Goal: Task Accomplishment & Management: Complete application form

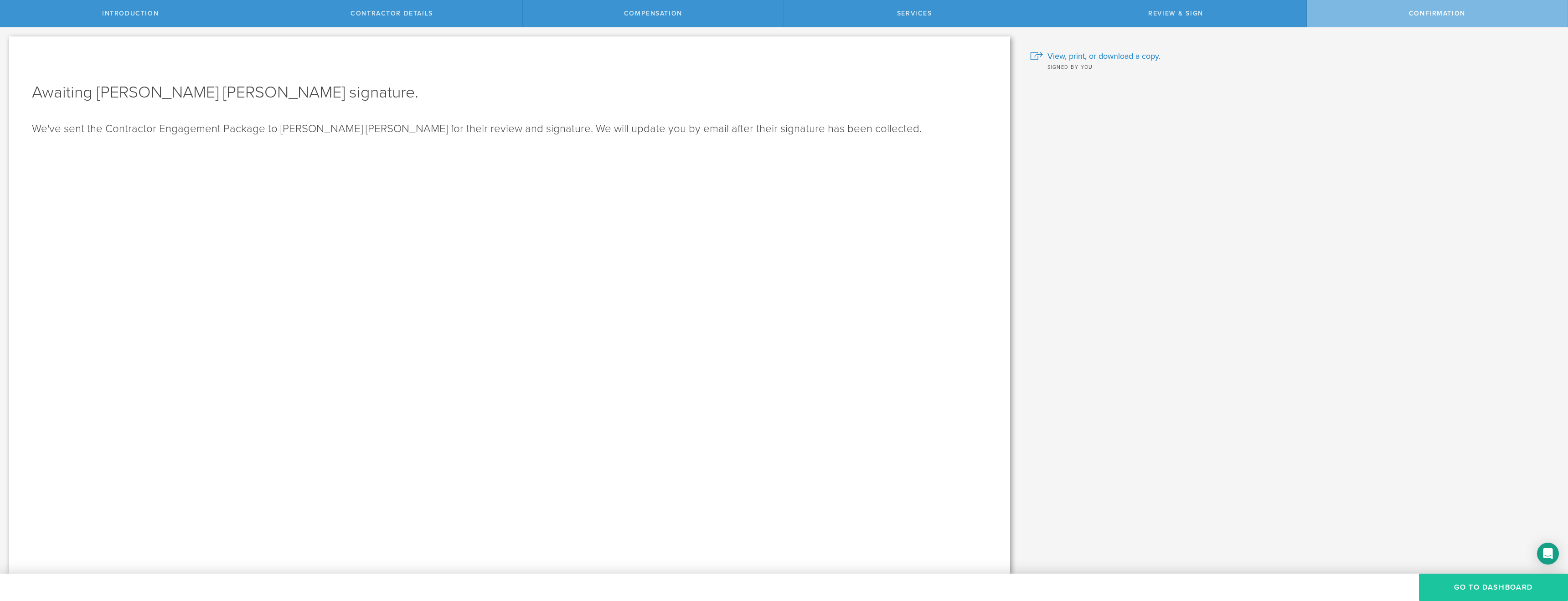
click at [1448, 588] on button "Go To Dashboard" at bounding box center [1493, 587] width 149 height 27
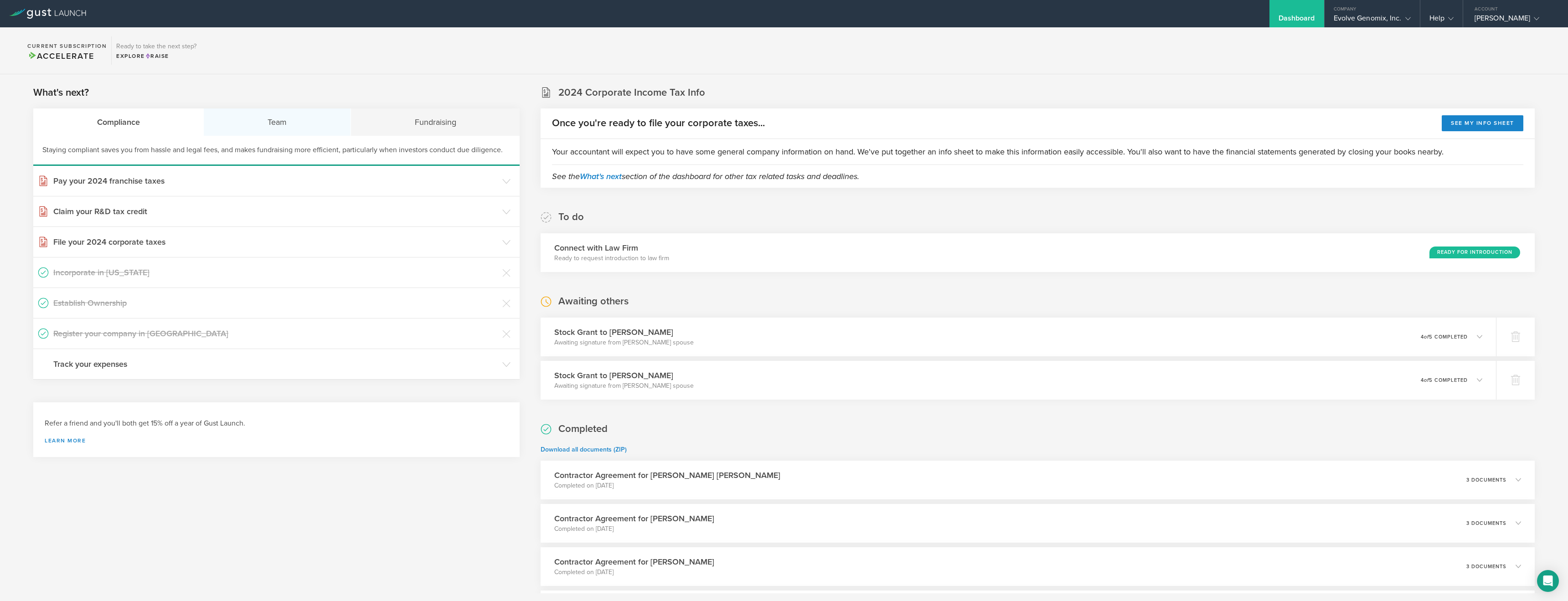
click at [282, 125] on div "Team" at bounding box center [277, 122] width 147 height 27
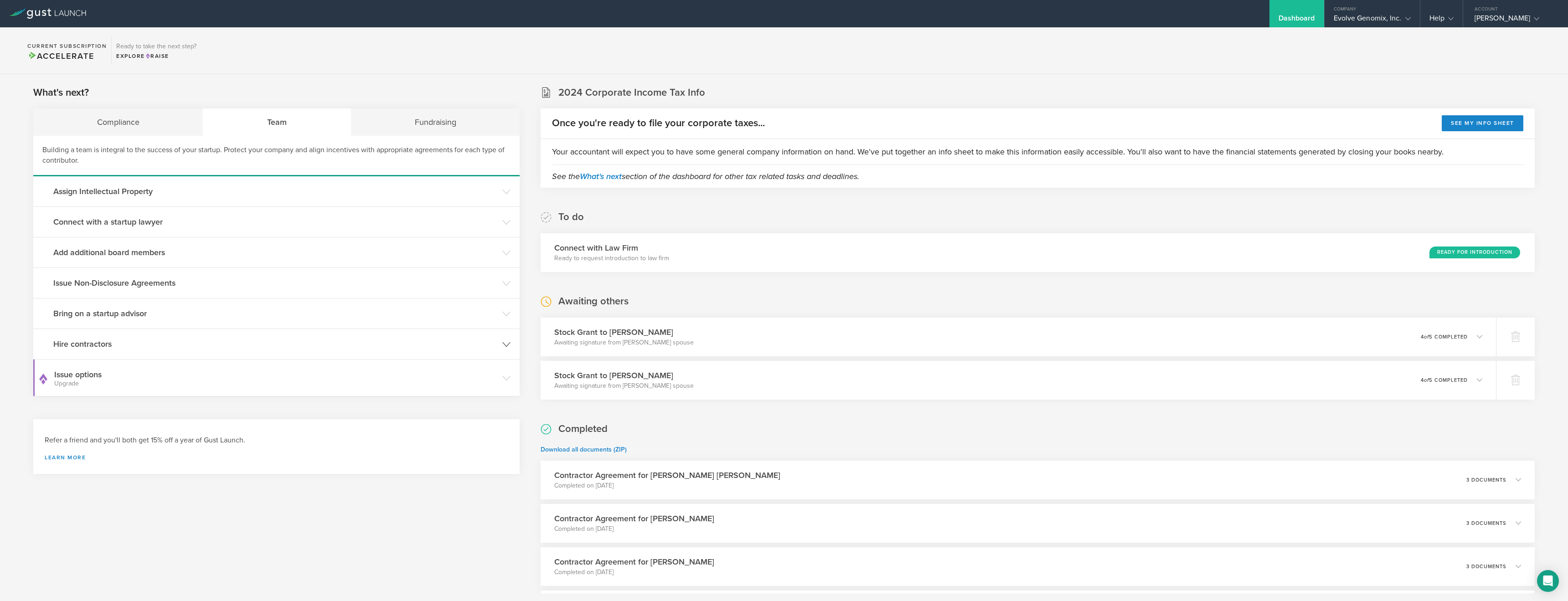
click at [100, 345] on h3 "Hire contractors" at bounding box center [276, 344] width 444 height 12
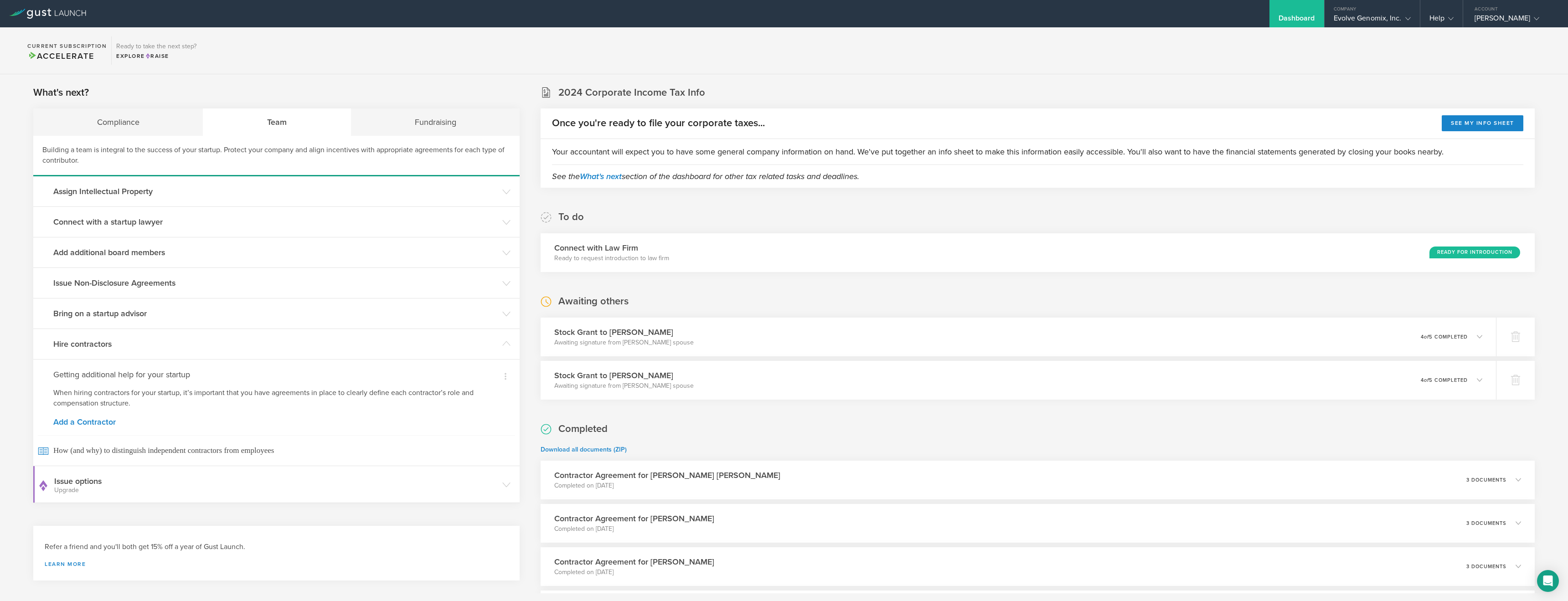
click at [92, 427] on div "Dismiss Getting additional help for your startup When hiring contractors for yo…" at bounding box center [276, 412] width 486 height 106
click at [95, 422] on link "Add a Contractor" at bounding box center [276, 422] width 446 height 8
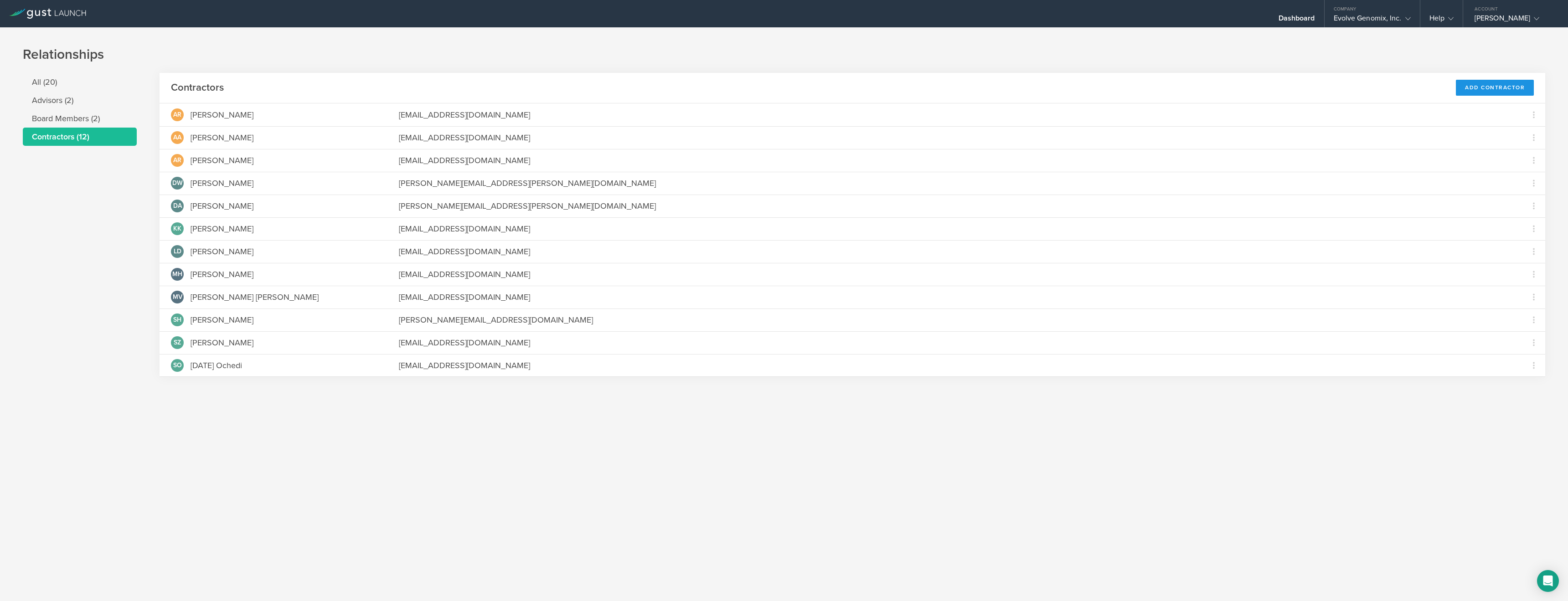
click at [1497, 90] on div "Add Contractor" at bounding box center [1495, 88] width 78 height 16
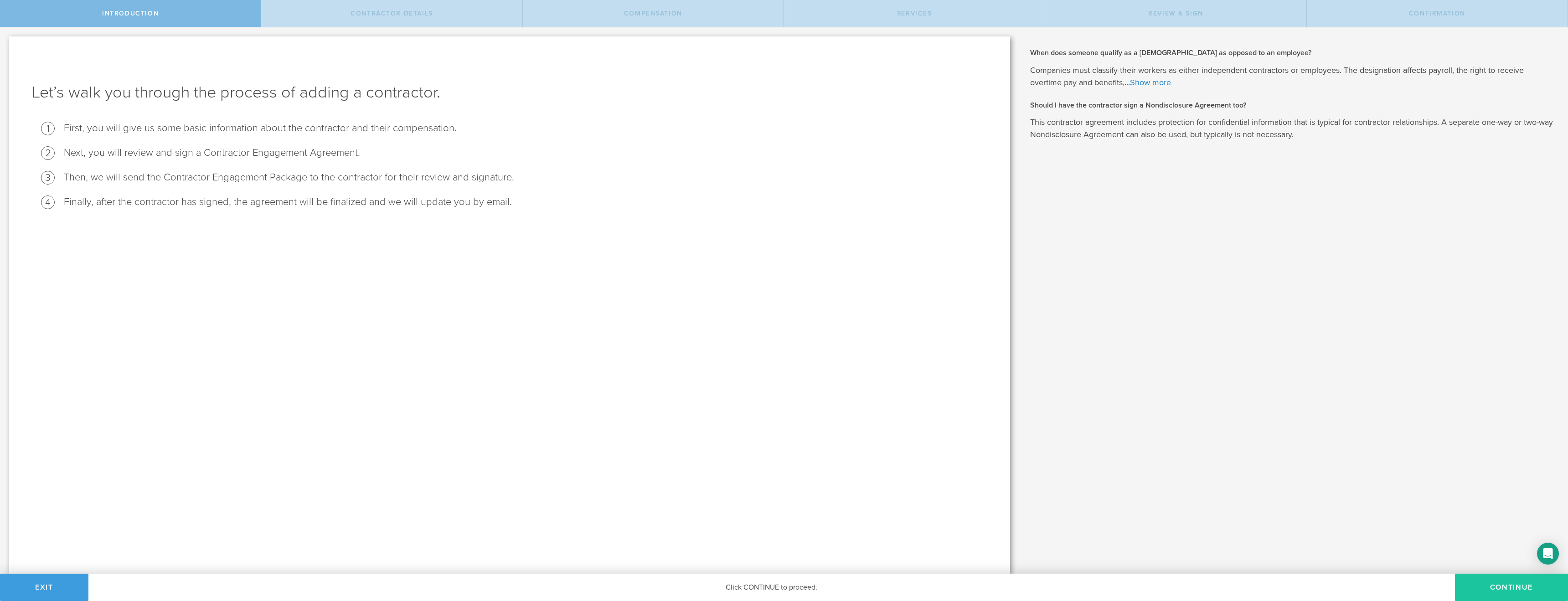
click at [1506, 577] on button "Continue" at bounding box center [1511, 587] width 113 height 27
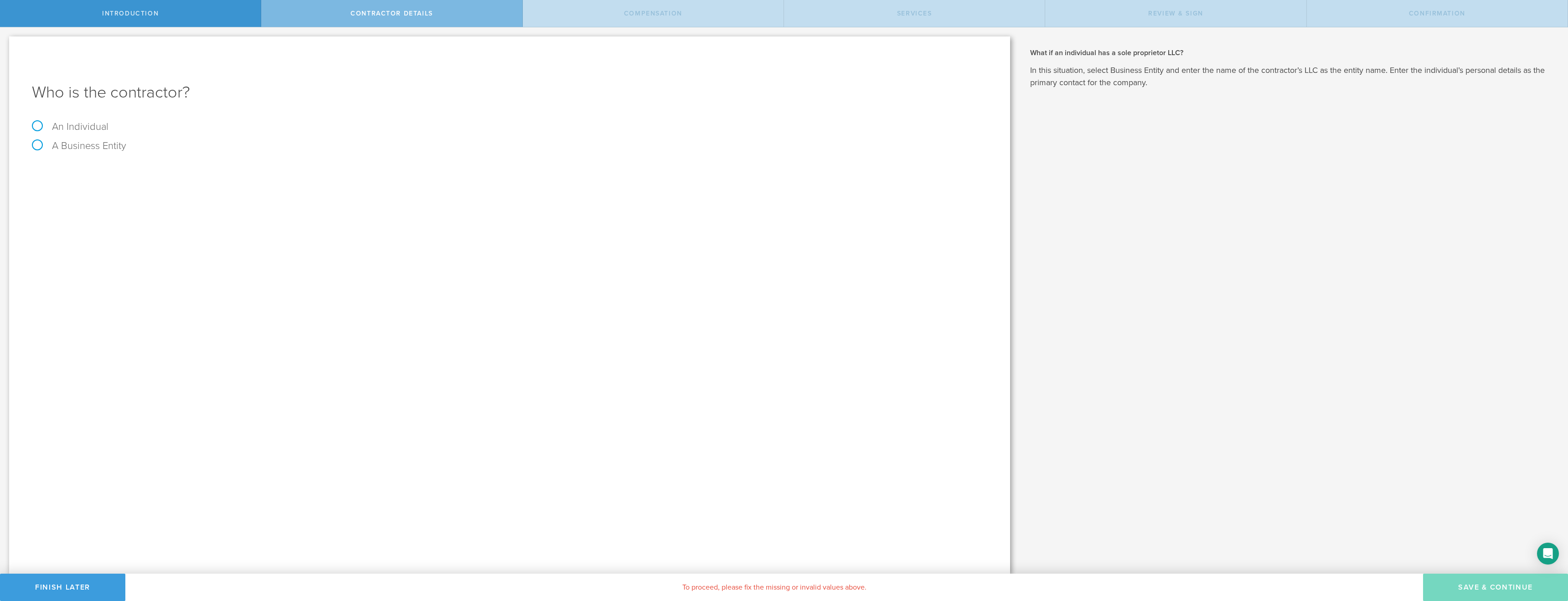
click at [88, 128] on label "An Individual" at bounding box center [70, 126] width 77 height 12
click at [6, 42] on input "An Individual" at bounding box center [3, 35] width 6 height 15
radio input "true"
click at [110, 165] on input "text" at bounding box center [544, 171] width 887 height 13
type input "Samyukta Sundaram"
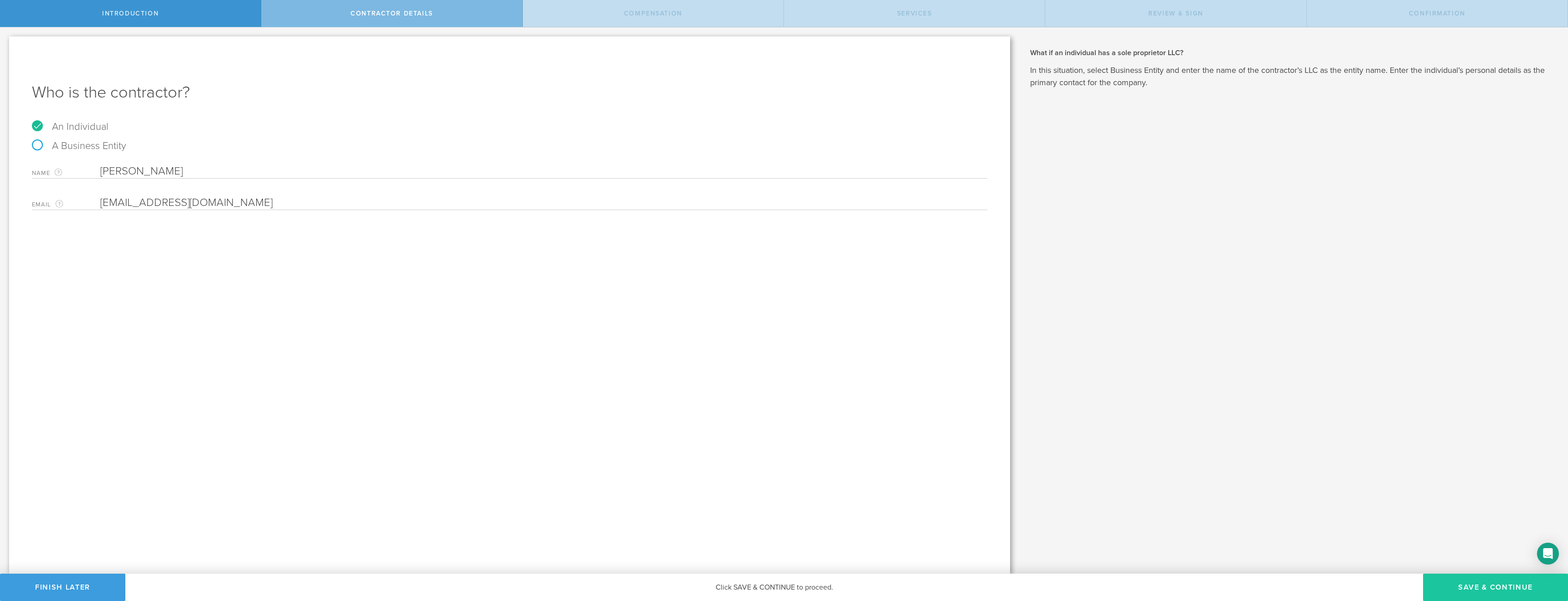
type input "s.samyukta13@gmail.com"
click at [1484, 587] on button "Save & Continue" at bounding box center [1496, 587] width 145 height 27
select select "none"
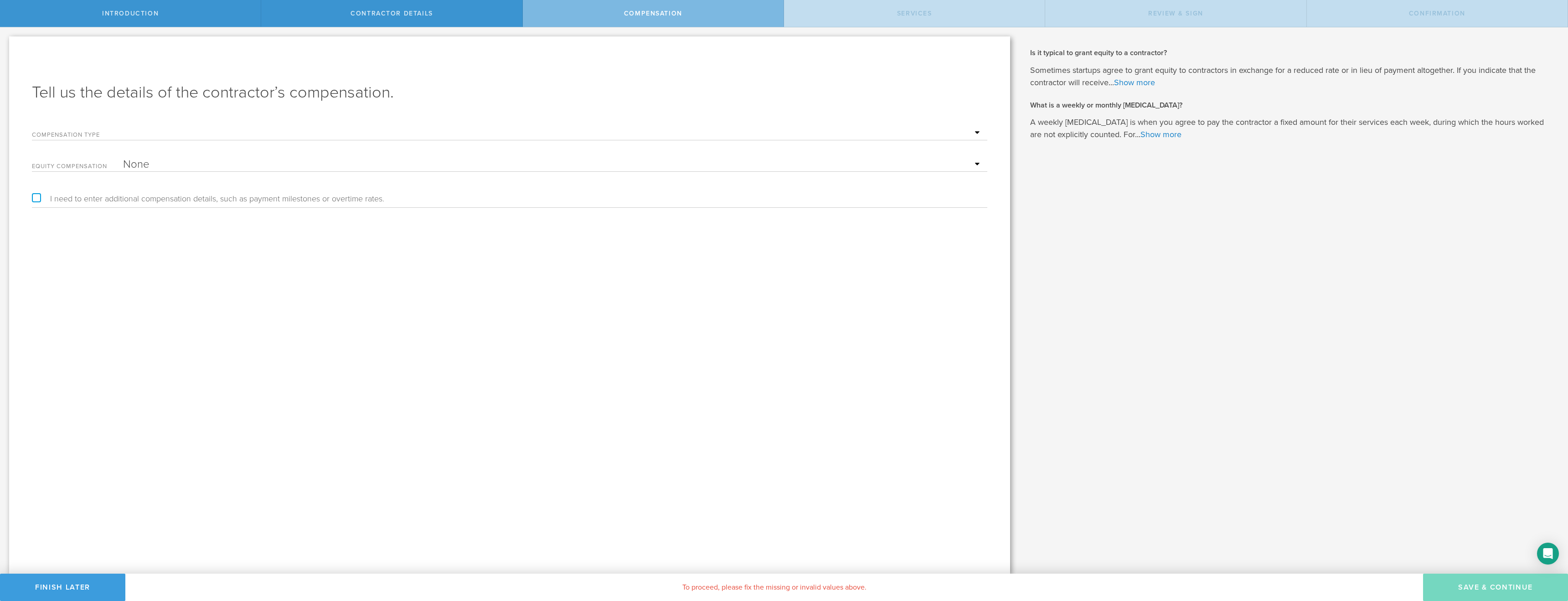
click at [980, 130] on select "Hourly Daily Weekly Retainer Monthly Retainer Project Flat Rate No cash compens…" at bounding box center [553, 133] width 859 height 13
select select "hourlyFlatRate"
click at [794, 161] on input "text" at bounding box center [553, 164] width 859 height 13
type input "20"
click at [1485, 592] on button "Save & Continue" at bounding box center [1496, 587] width 145 height 27
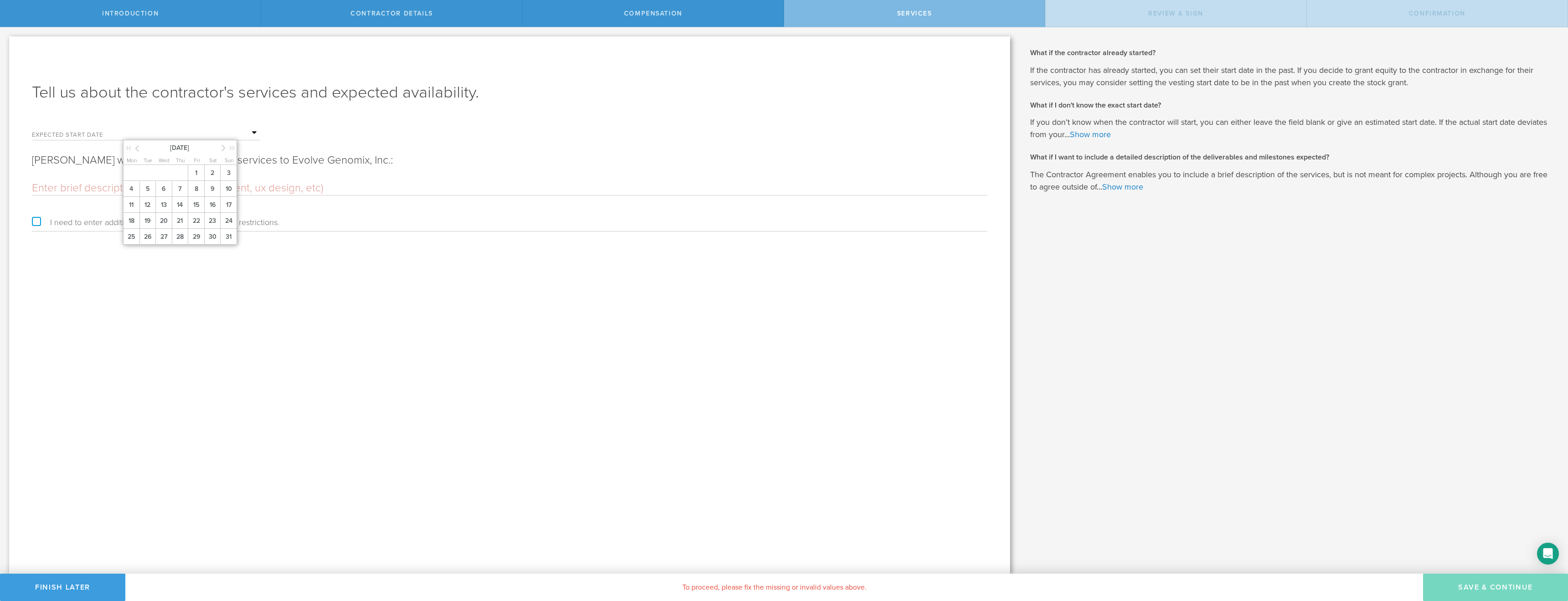
click at [254, 134] on input "text" at bounding box center [191, 133] width 137 height 13
click at [224, 149] on icon at bounding box center [223, 148] width 4 height 12
click at [133, 172] on span "1" at bounding box center [131, 173] width 16 height 16
click at [125, 187] on input "text" at bounding box center [509, 188] width 956 height 13
click at [191, 131] on input "text" at bounding box center [191, 133] width 137 height 13
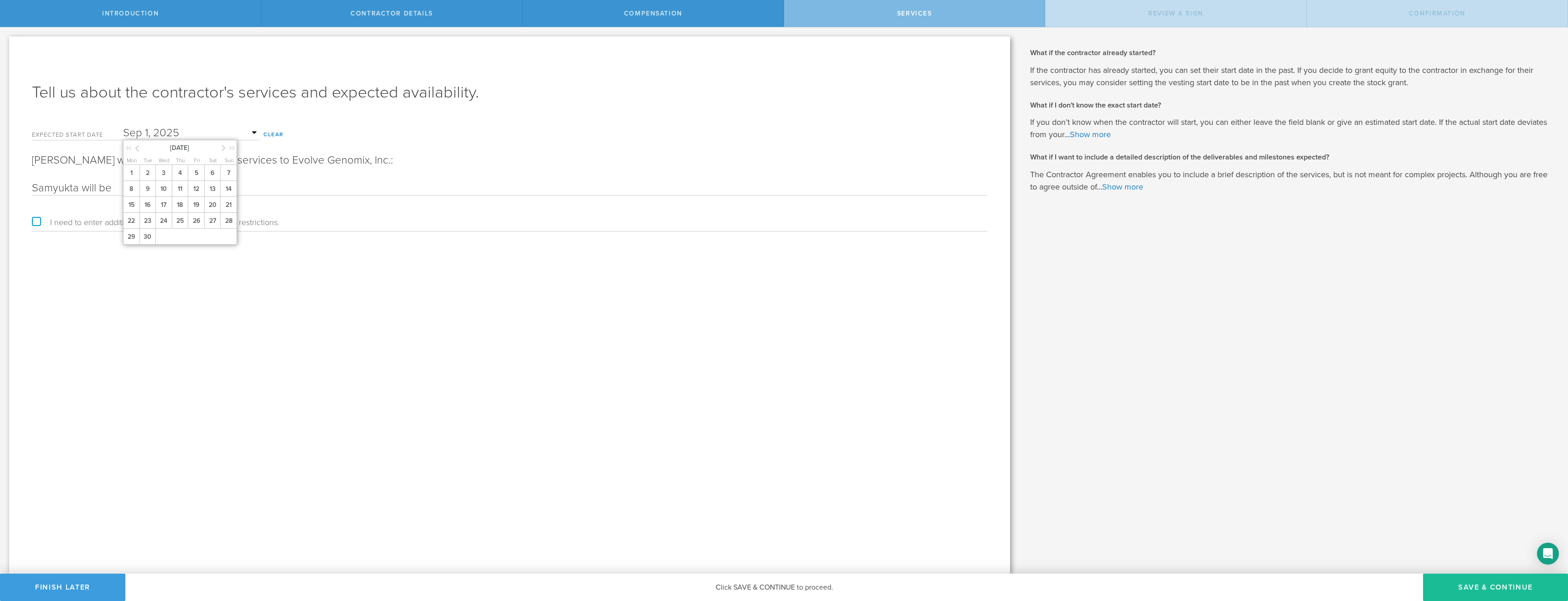
click at [191, 131] on input "text" at bounding box center [191, 133] width 137 height 13
click at [290, 110] on div "Tell us about the contractor's services and expected availability. Expected sta…" at bounding box center [509, 305] width 1001 height 537
click at [228, 187] on input "Samyukta will be" at bounding box center [509, 188] width 956 height 13
paste input "Venkat will be mainly responsible for designing and executing experiments in th…"
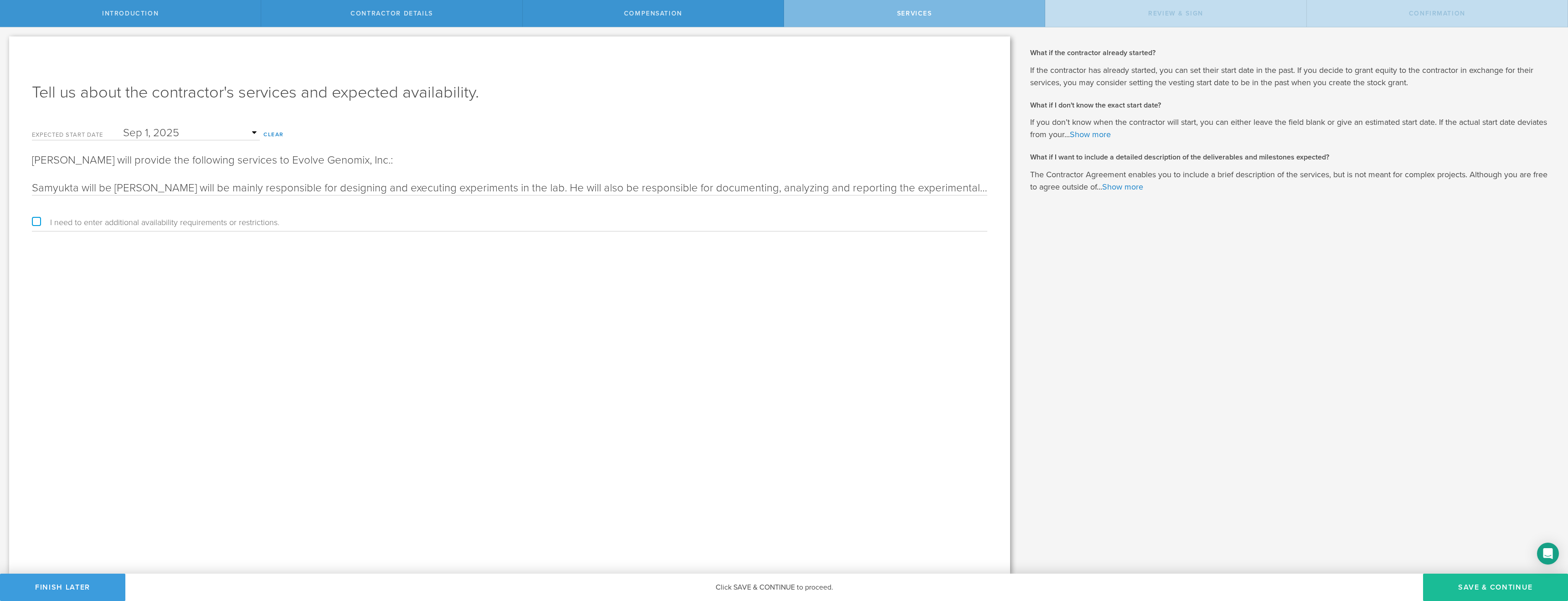
scroll to position [0, 3222]
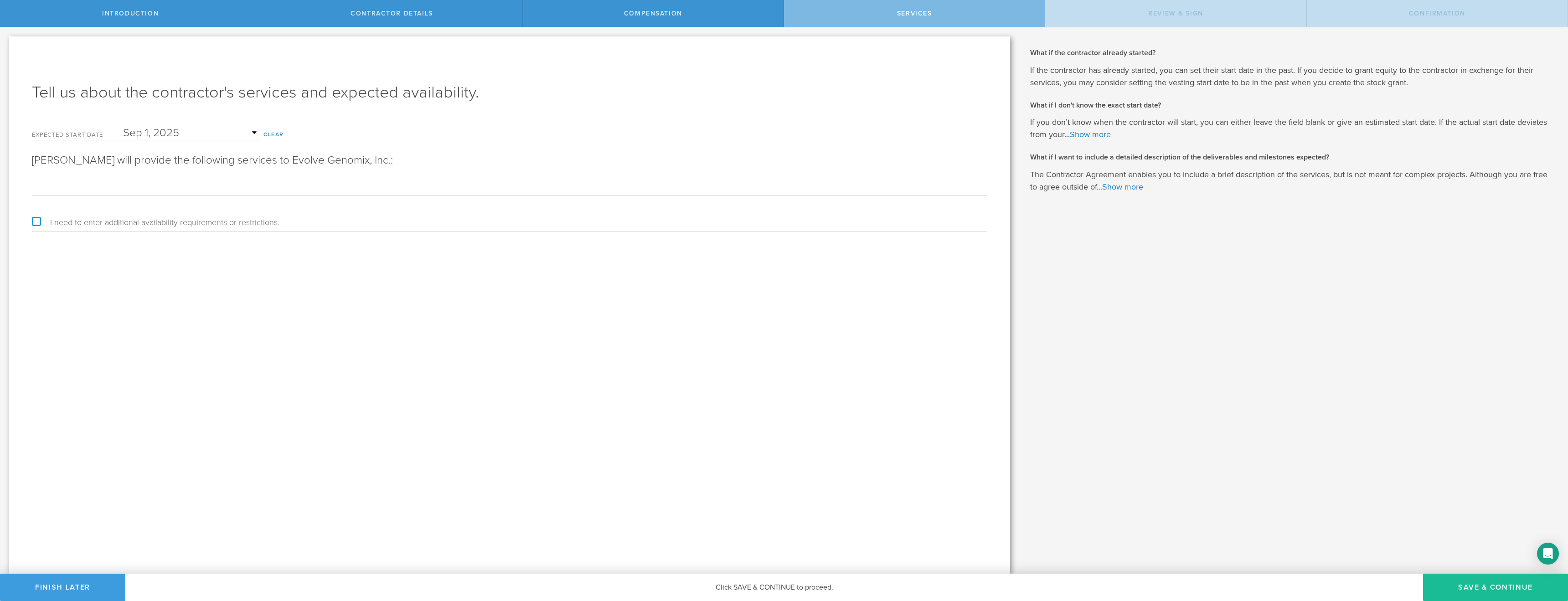
click at [410, 190] on input "Samyukta will be Venkat will be mainly responsible for designing and executing …" at bounding box center [509, 188] width 956 height 13
click at [132, 189] on input "Samyukta will be Venkat will be mainly responsible for designing and executing …" at bounding box center [509, 188] width 956 height 13
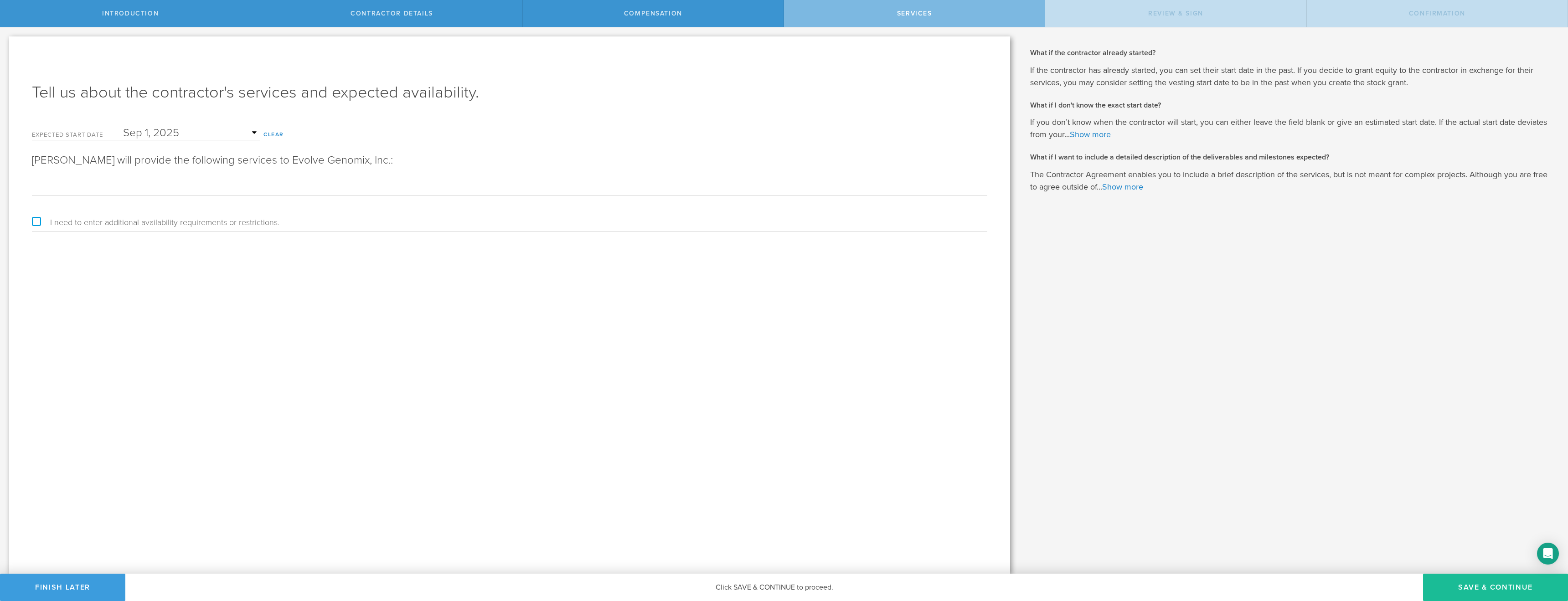
click at [466, 190] on input "Samyukta will be Venkat will be mainly responsible for designing and executing …" at bounding box center [509, 188] width 956 height 13
click at [372, 189] on input "Samyukta will be Venkat will be mainly responsible for designing and executing …" at bounding box center [509, 188] width 956 height 13
click at [684, 184] on input "Samyukta will be Venkat will be mainly responsible for designing and executing …" at bounding box center [509, 188] width 956 height 13
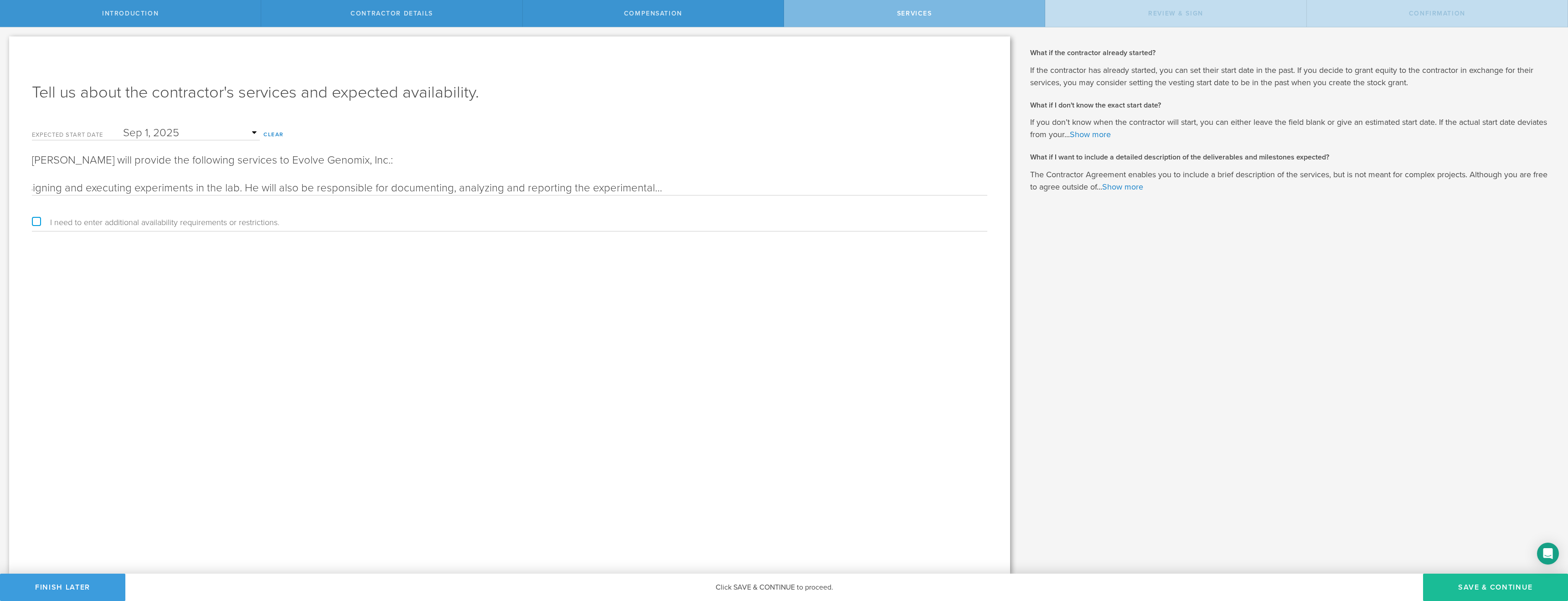
scroll to position [0, 3246]
click at [146, 189] on input "Samyukta will be Venkat will be mainly responsible for designing and executing …" at bounding box center [509, 188] width 956 height 13
drag, startPoint x: 150, startPoint y: 187, endPoint x: 83, endPoint y: 193, distance: 67.3
click at [83, 193] on input "Samyukta will be Venkat will be mainly responsible for designing and executing …" at bounding box center [509, 188] width 956 height 13
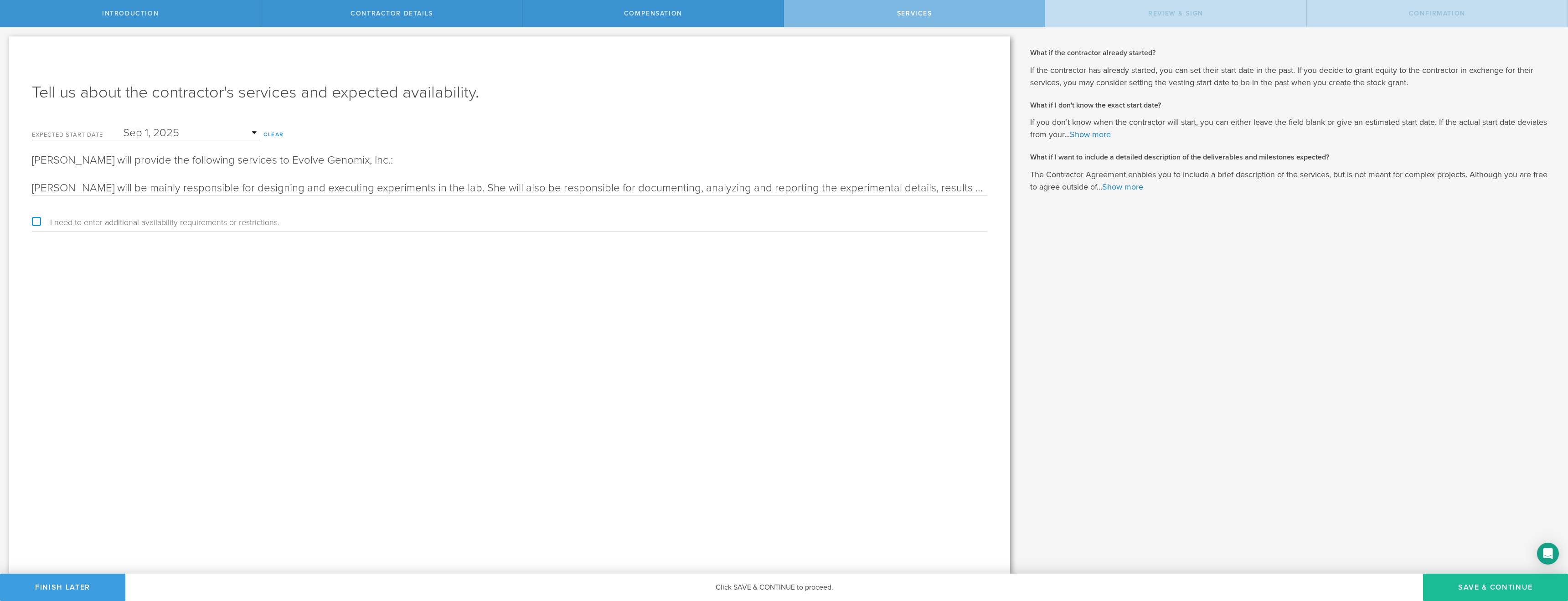
click at [338, 189] on input "Samyukta will be mainly responsible for designing and executing experiments in …" at bounding box center [509, 188] width 956 height 13
click at [449, 188] on input "Samyukta will be mainly responsible for designing and executing experiments in …" at bounding box center [509, 188] width 956 height 13
click at [545, 188] on input "Samyukta will be mainly responsible for designing and executing experiments in …" at bounding box center [509, 188] width 956 height 13
click at [649, 190] on input "Samyukta will be mainly responsible for designing and executing experiments in …" at bounding box center [509, 188] width 956 height 13
click at [746, 189] on input "Samyukta will be mainly responsible for designing and executing experiments in …" at bounding box center [509, 188] width 956 height 13
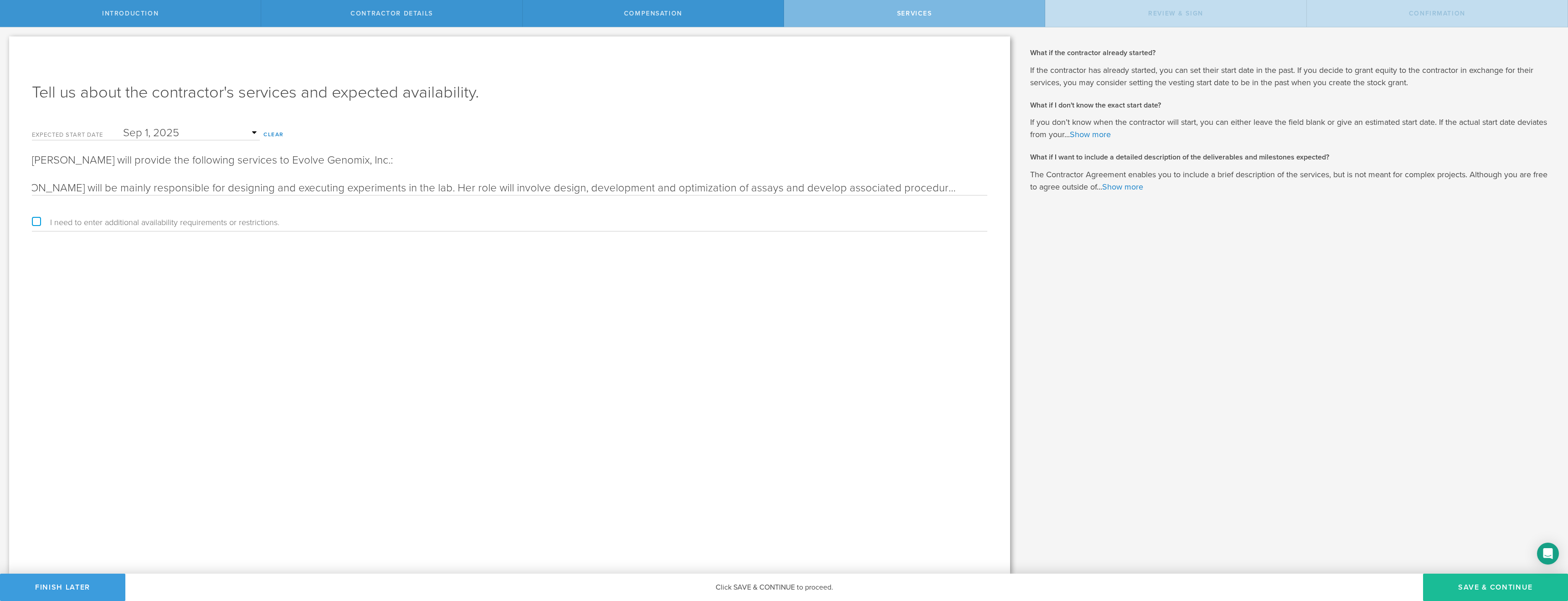
scroll to position [0, 514]
type input "Samyukta will be mainly responsible for designing and executing experiments in …"
click at [1482, 588] on button "Save & Continue" at bounding box center [1496, 587] width 145 height 27
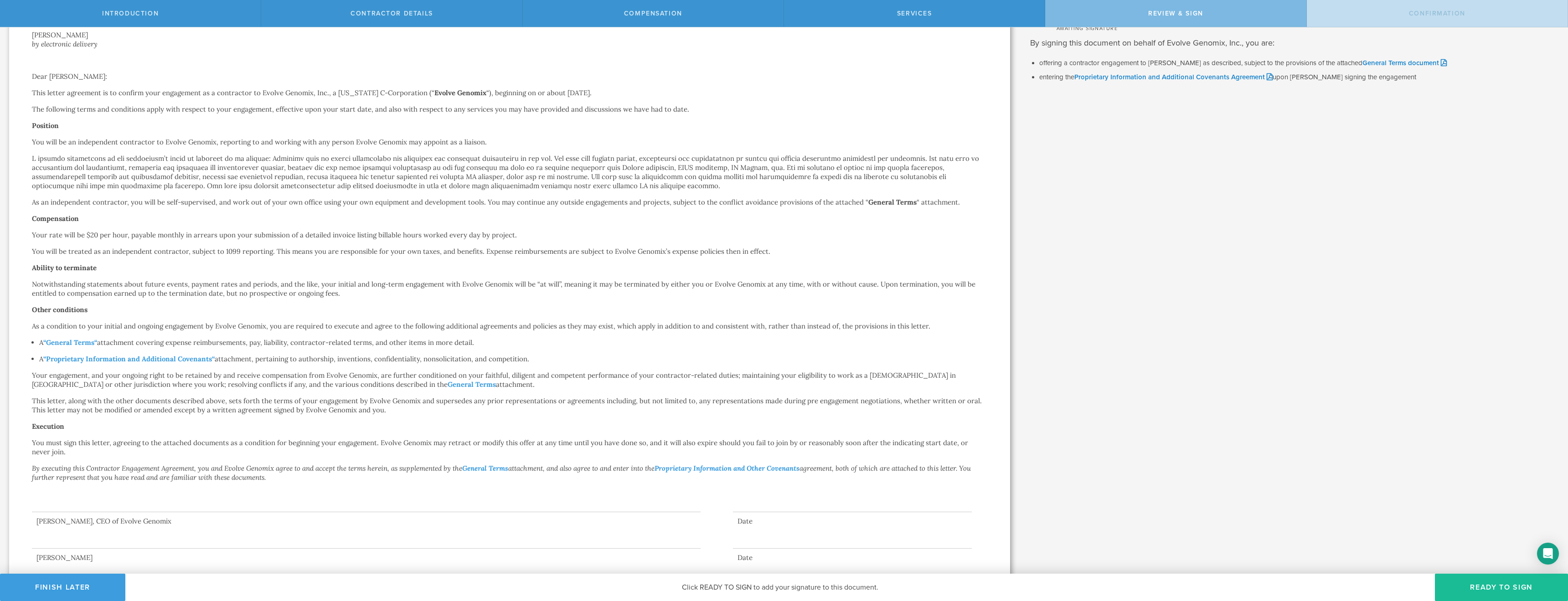
scroll to position [94, 0]
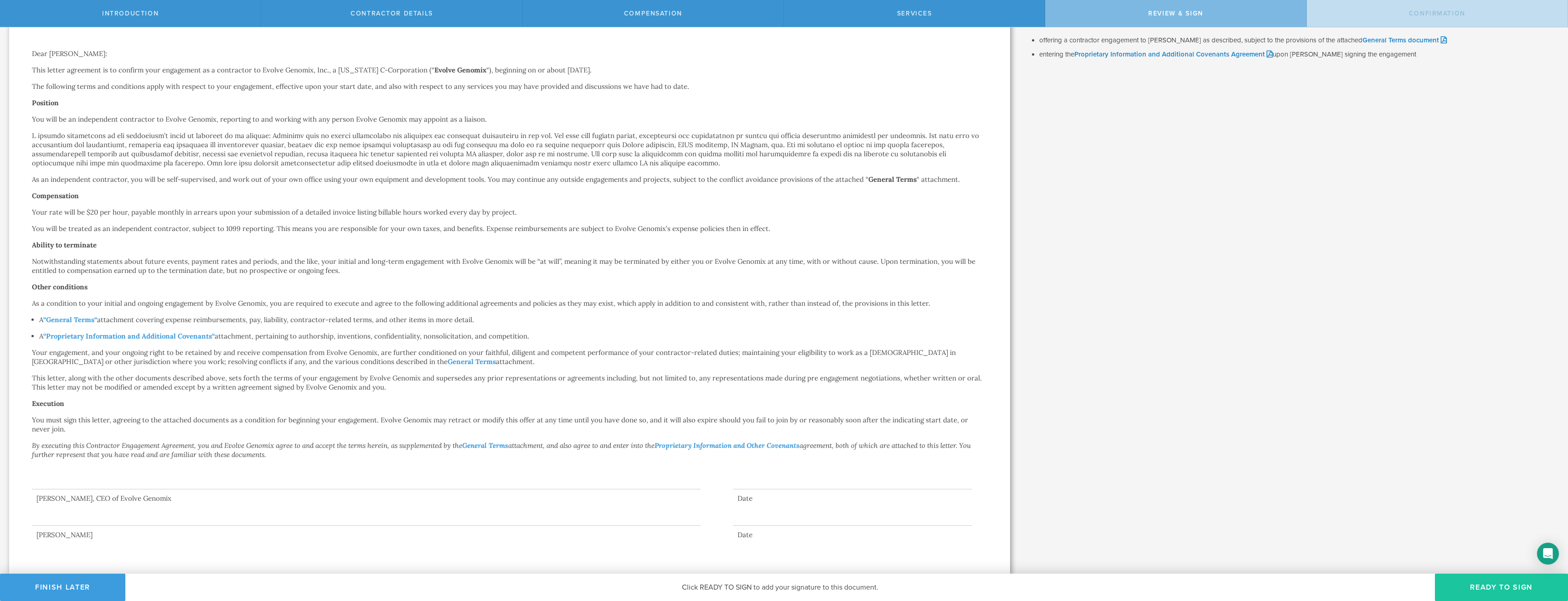
click at [1489, 588] on button "Ready to Sign" at bounding box center [1501, 587] width 133 height 27
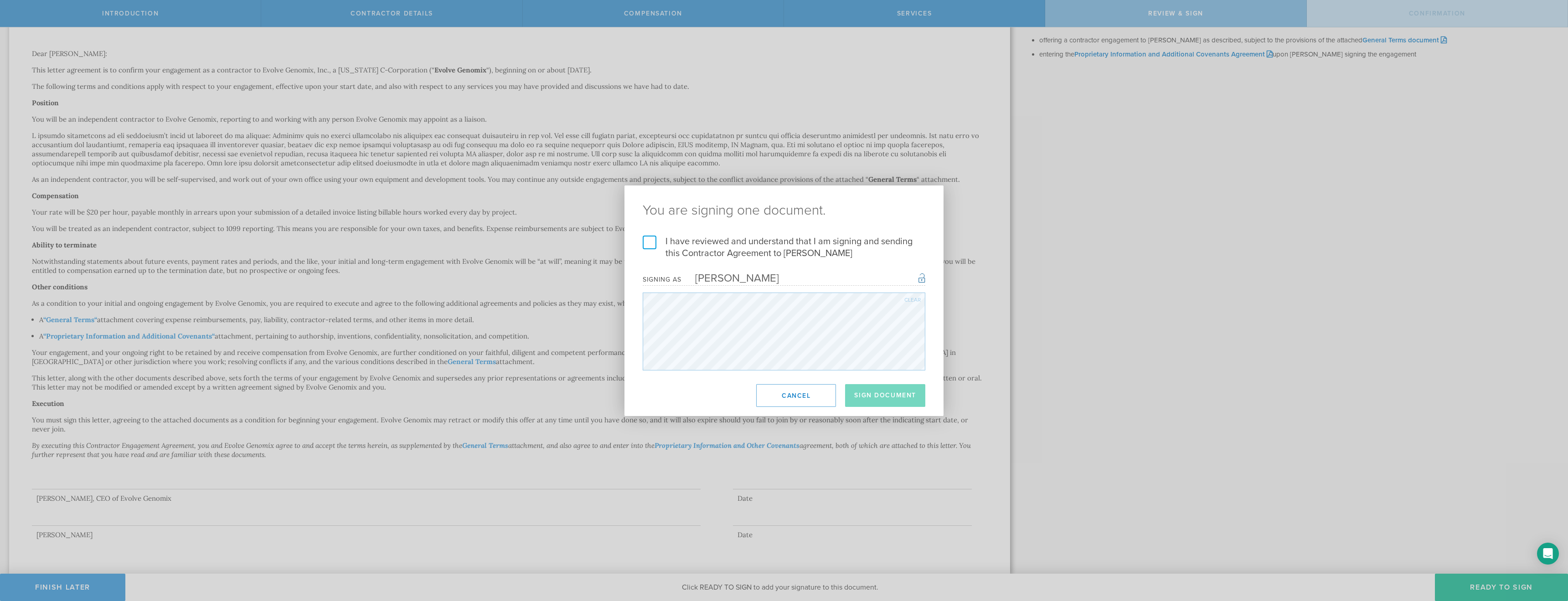
click at [646, 240] on label "I have reviewed and understand that I am signing and sending this Contractor Ag…" at bounding box center [784, 247] width 282 height 24
click at [0, 0] on input "I have reviewed and understand that I am signing and sending this Contractor Ag…" at bounding box center [0, 0] width 0 height 0
click at [885, 393] on button "Sign Document" at bounding box center [885, 395] width 80 height 23
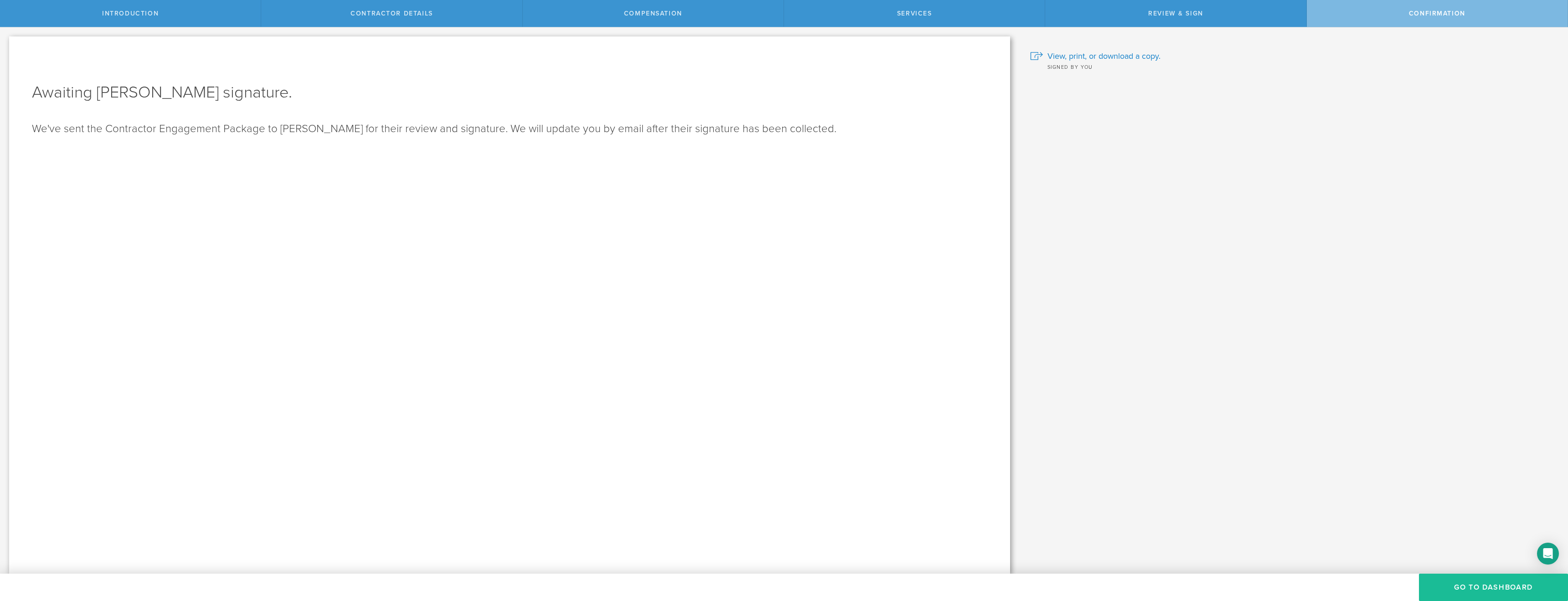
scroll to position [0, 0]
click at [1469, 581] on button "Go To Dashboard" at bounding box center [1493, 587] width 149 height 27
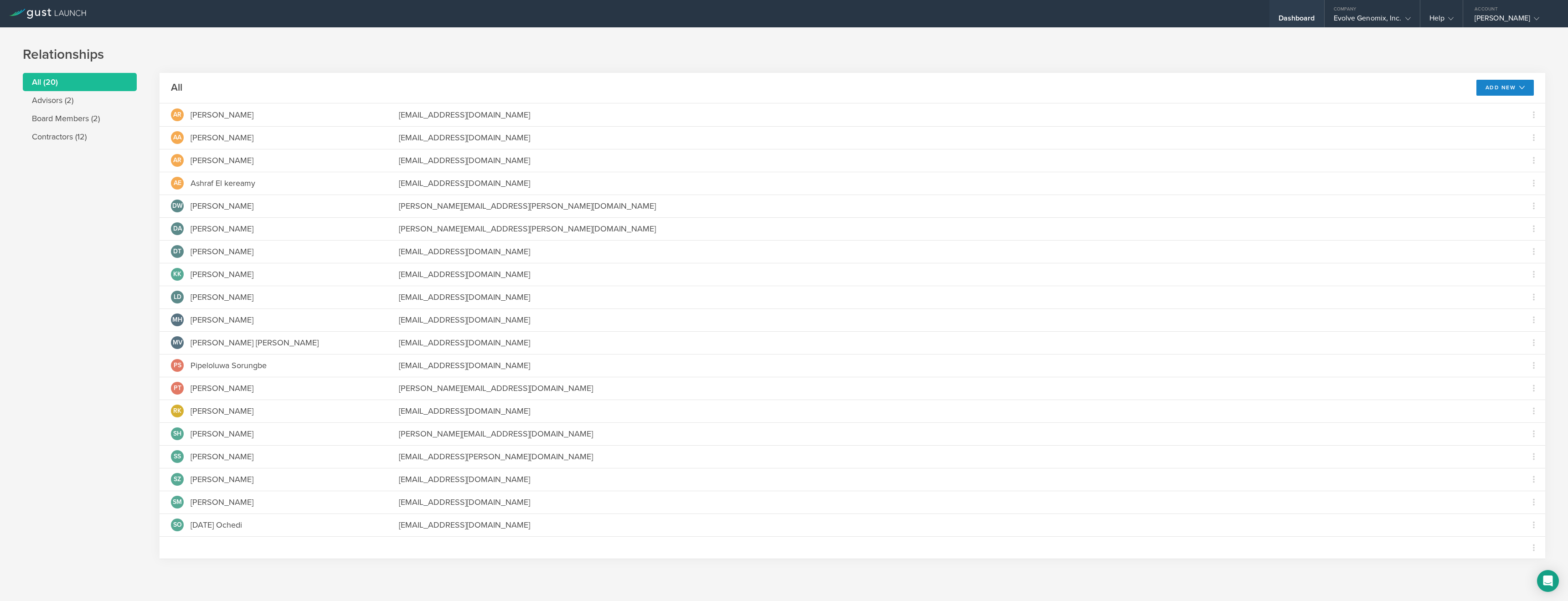
click at [1301, 13] on div "Dashboard" at bounding box center [1297, 20] width 37 height 13
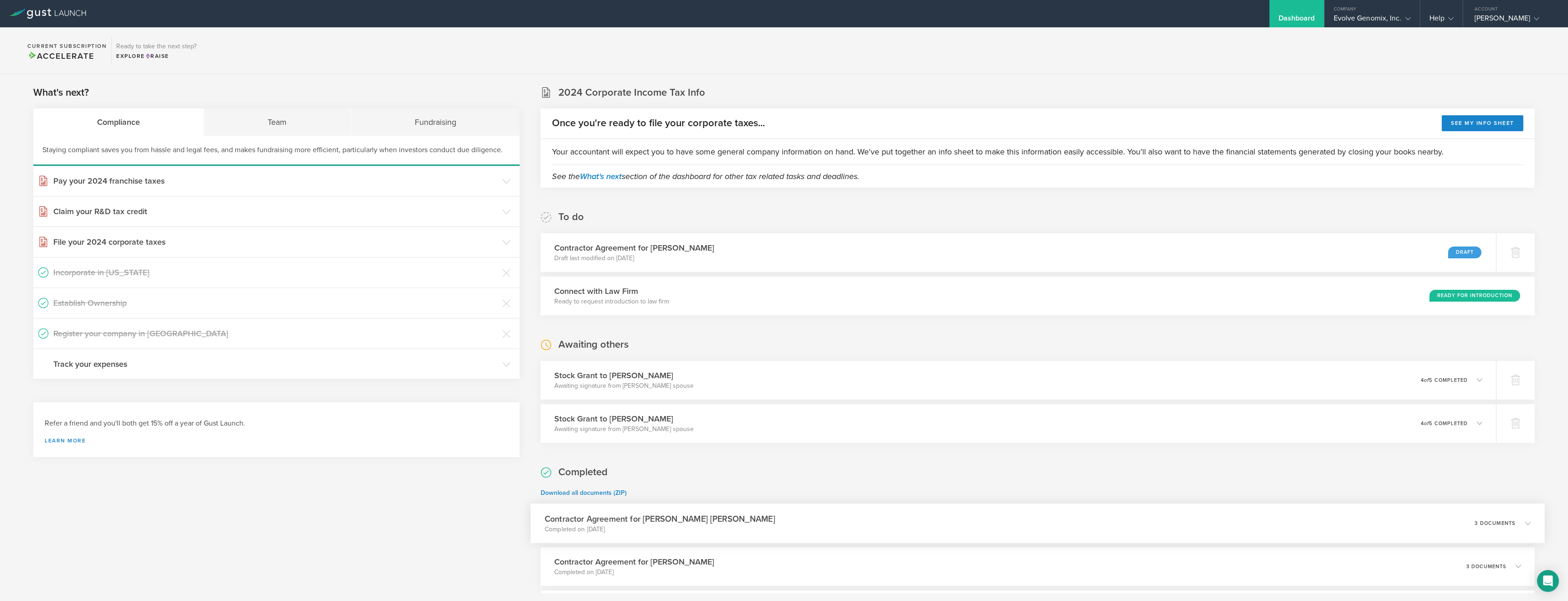
click at [1482, 521] on p "3 documents" at bounding box center [1495, 523] width 41 height 5
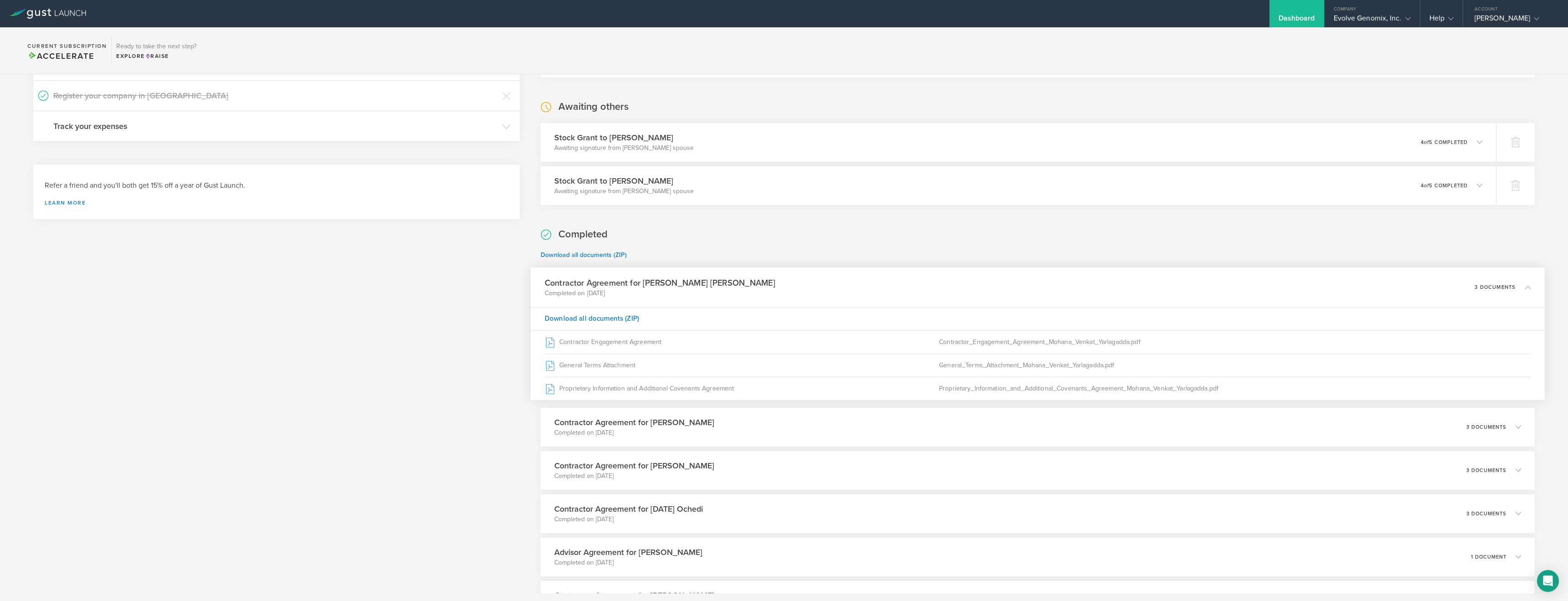
scroll to position [256, 0]
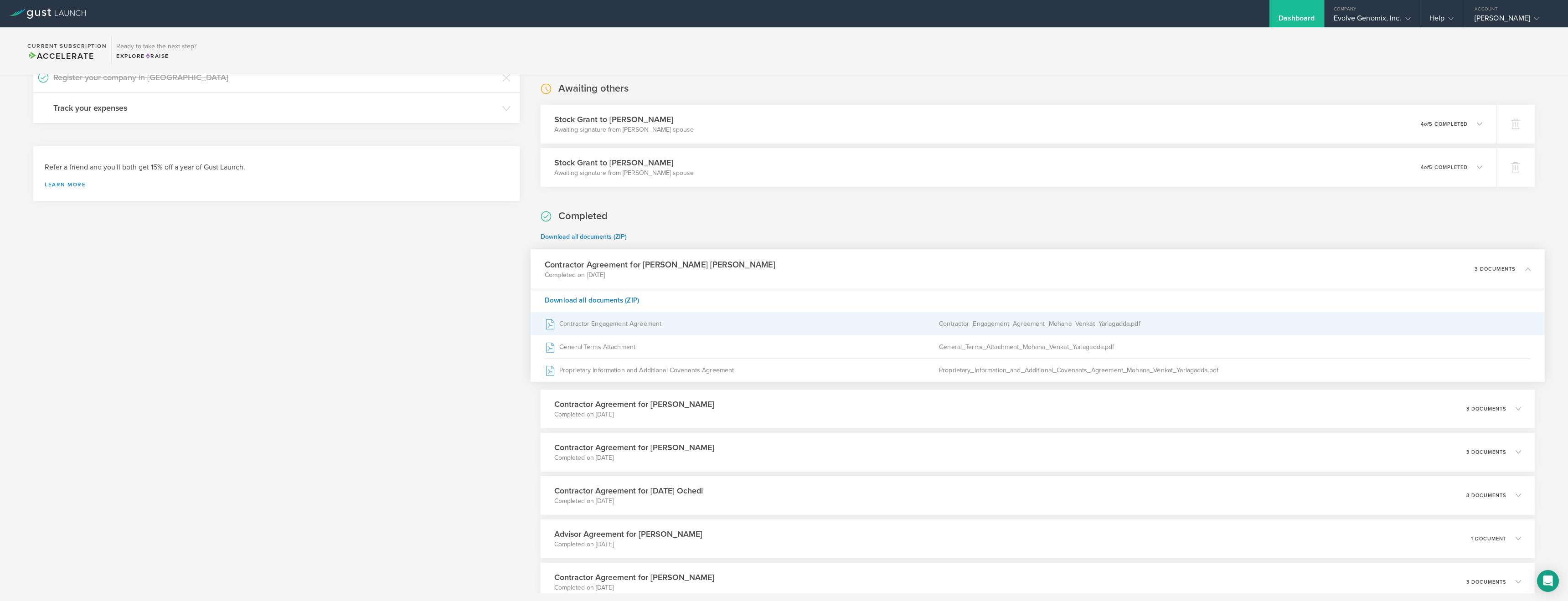
click at [658, 324] on div "Contractor Engagement Agreement" at bounding box center [742, 323] width 394 height 23
